Goal: Task Accomplishment & Management: Use online tool/utility

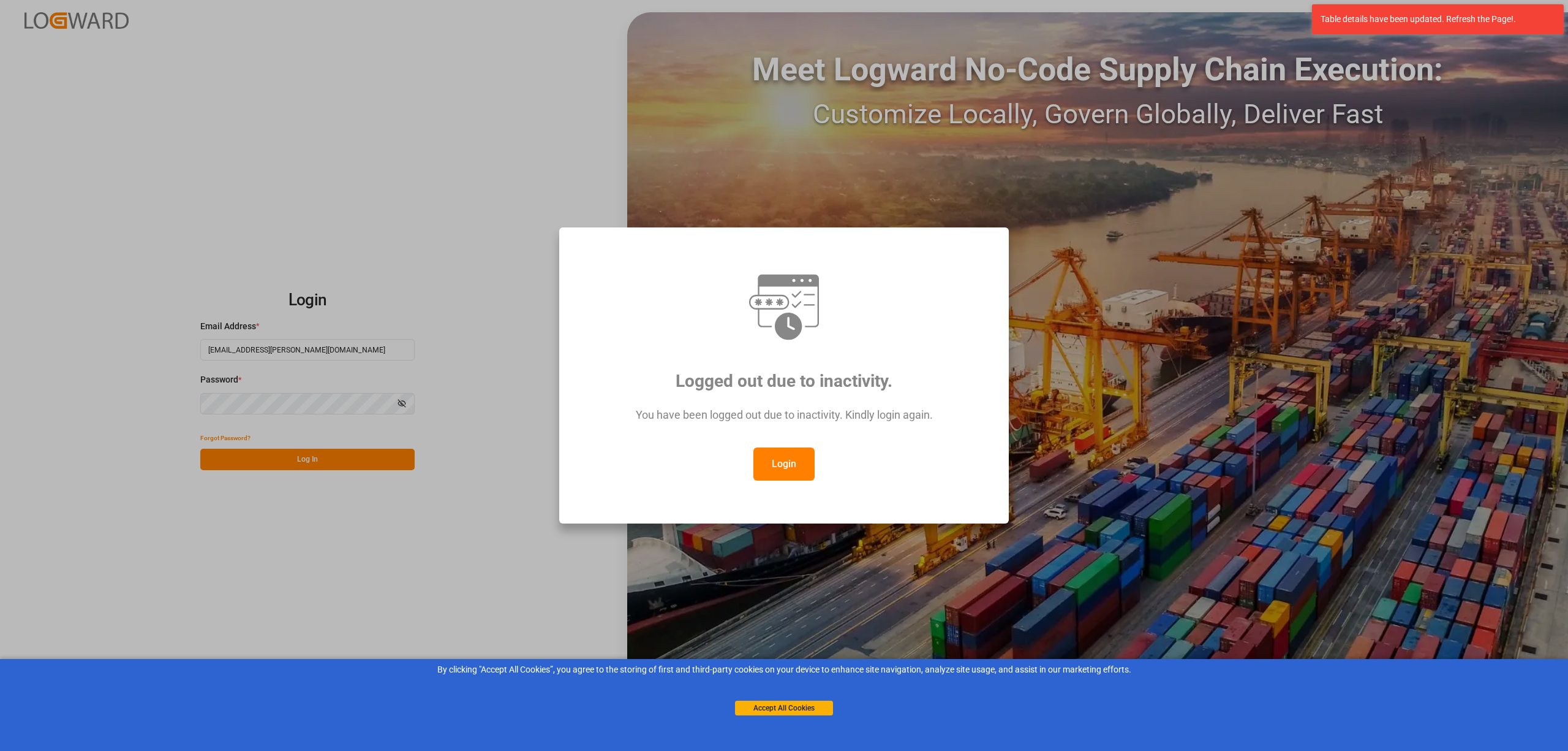
click at [783, 467] on button "Login" at bounding box center [783, 464] width 61 height 33
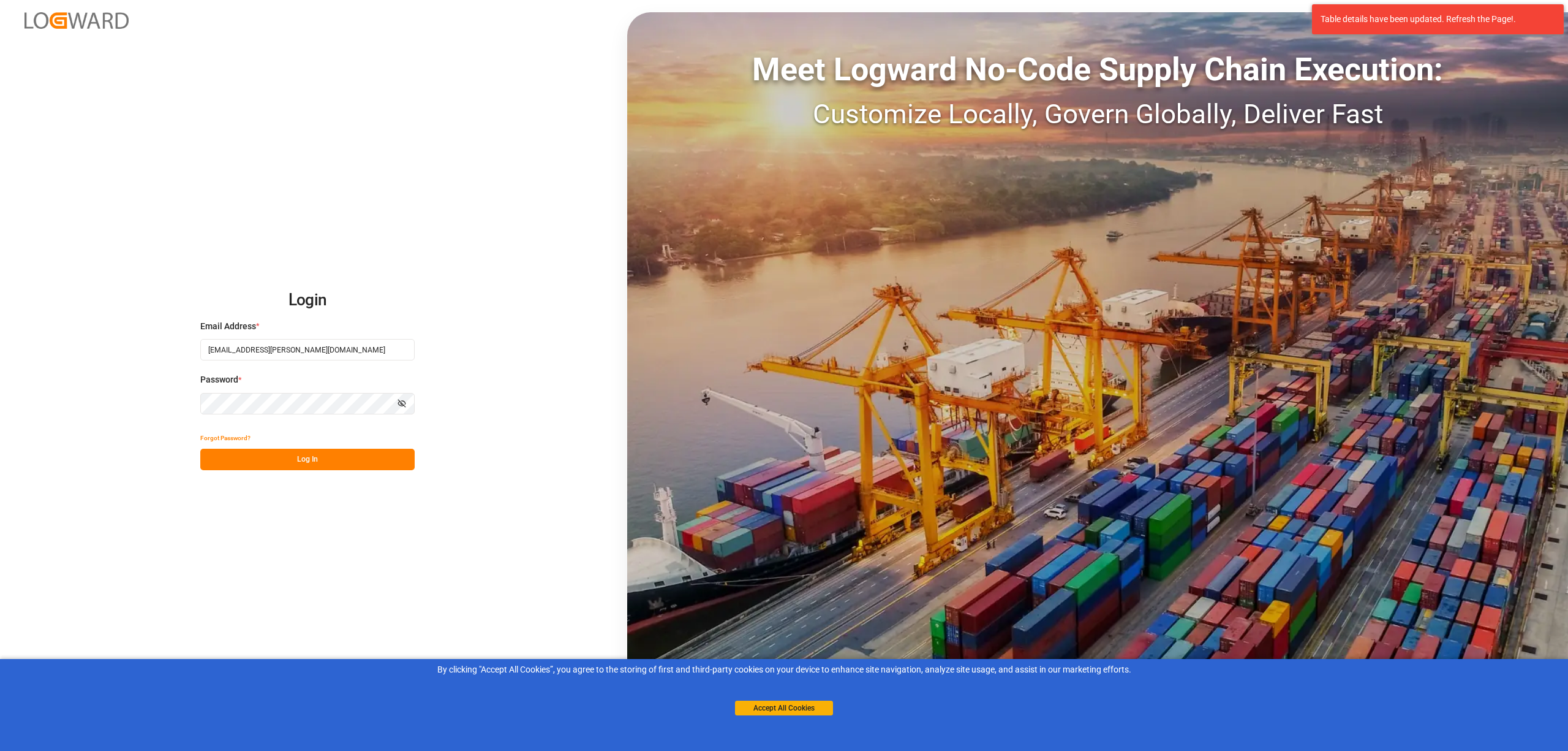
click at [332, 453] on button "Log In" at bounding box center [308, 459] width 215 height 21
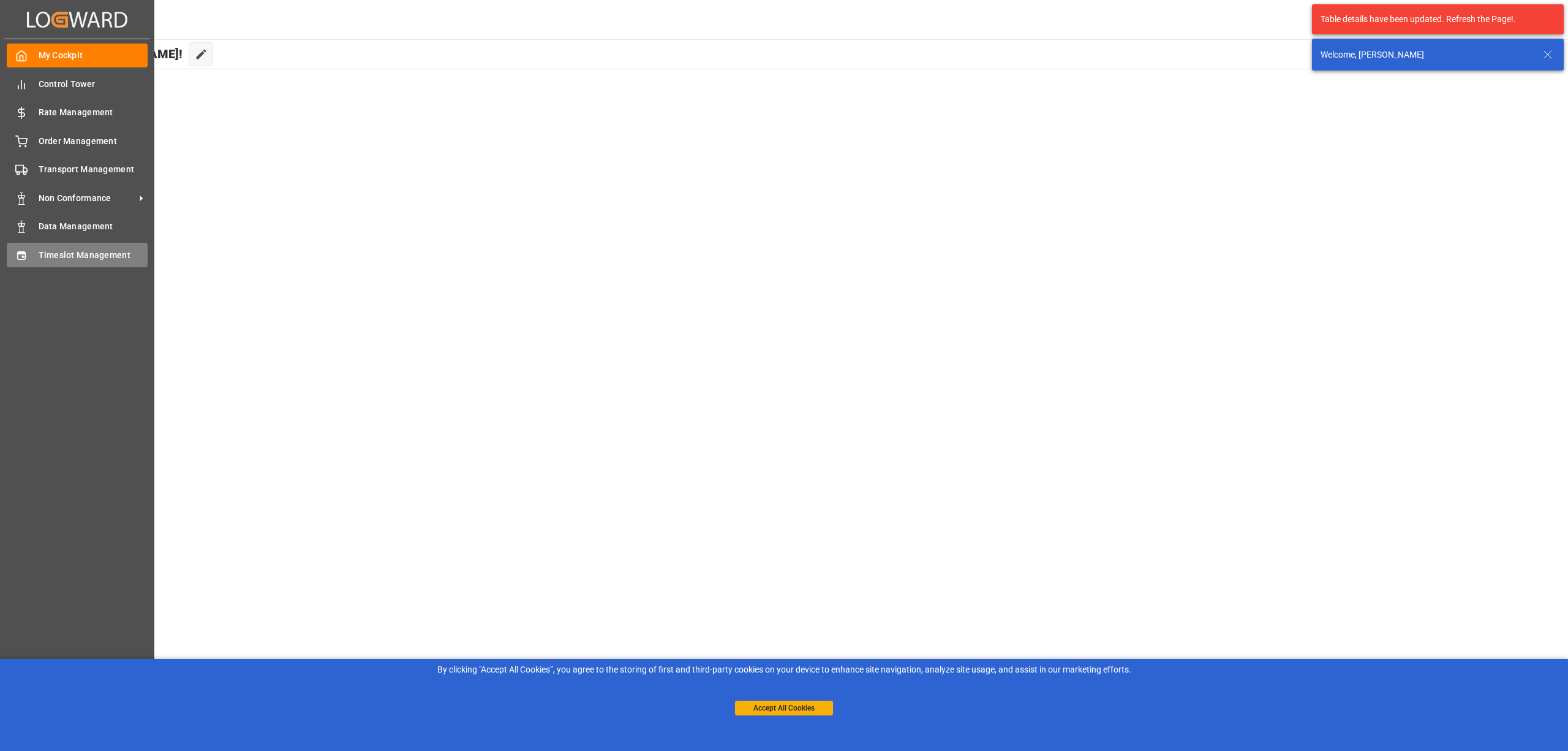
click at [39, 257] on span "Timeslot Management" at bounding box center [93, 255] width 110 height 13
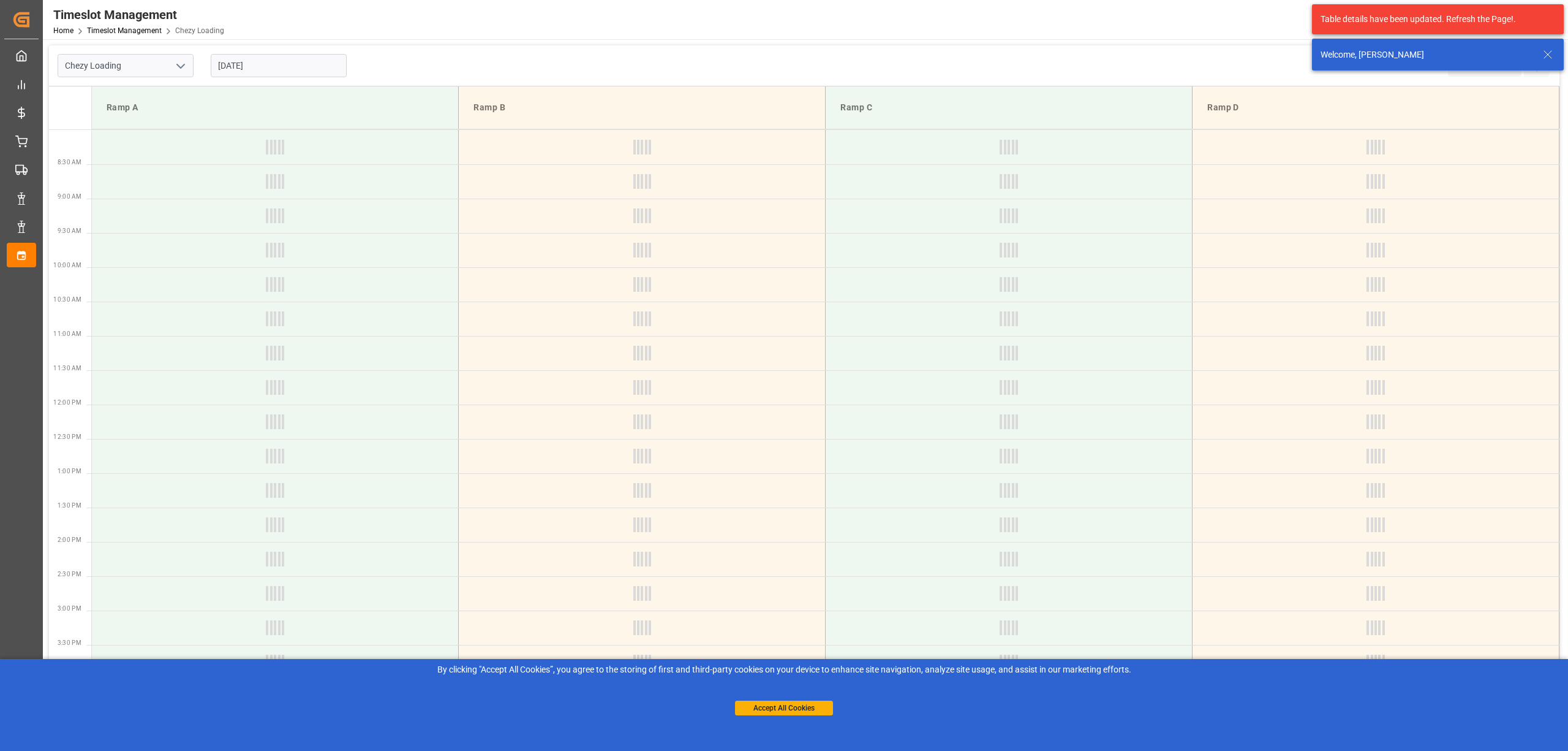
click at [1550, 58] on icon at bounding box center [1547, 54] width 15 height 15
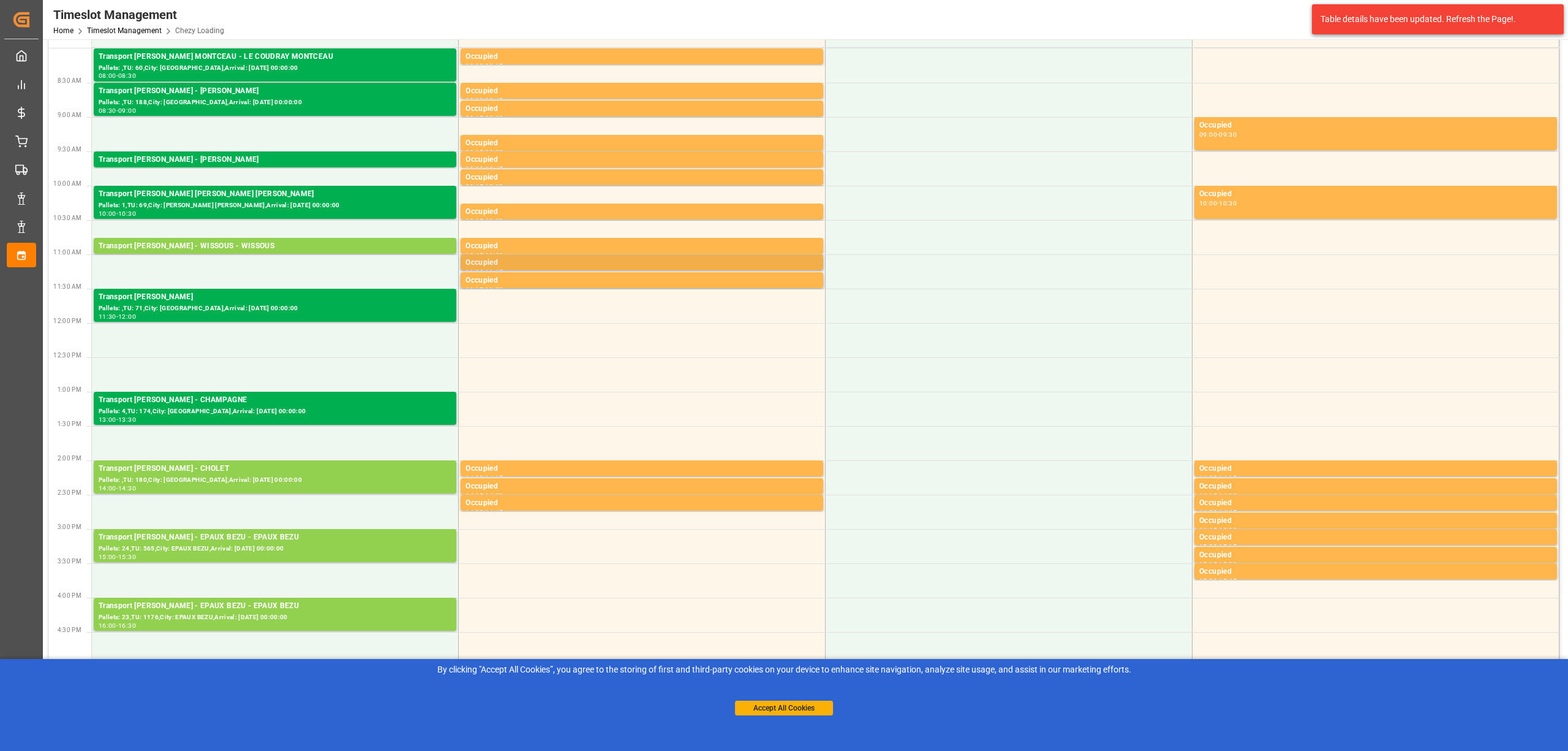
scroll to position [163, 0]
